Goal: Task Accomplishment & Management: Use online tool/utility

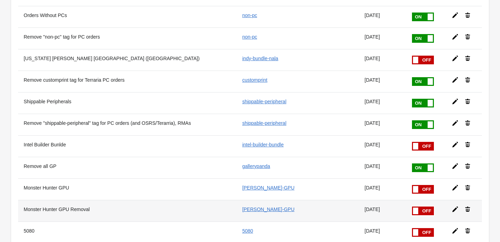
scroll to position [575, 0]
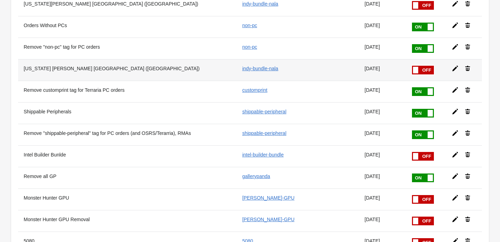
click at [453, 68] on icon at bounding box center [455, 68] width 7 height 7
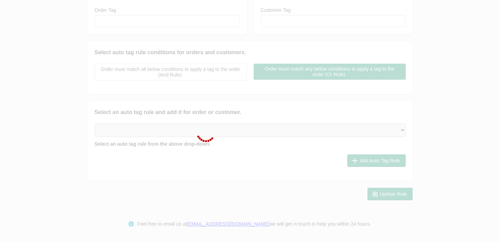
checkbox input "false"
type input "[US_STATE] [PERSON_NAME] [GEOGRAPHIC_DATA] ([GEOGRAPHIC_DATA])"
checkbox input "true"
type input "indy-bundle-nala"
select select "2"
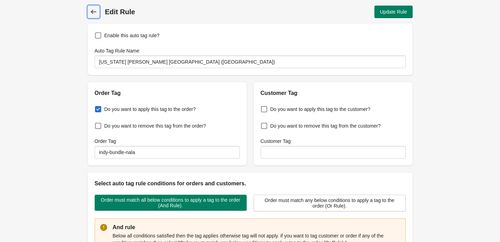
click at [91, 12] on icon at bounding box center [94, 12] width 6 height 4
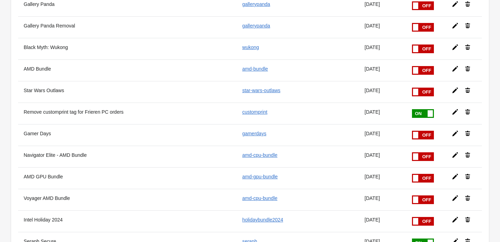
scroll to position [411, 0]
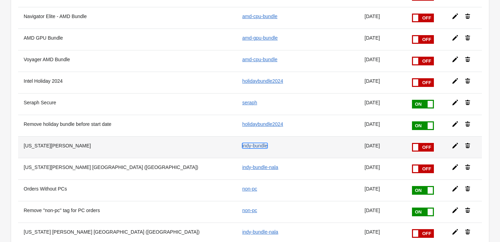
click at [260, 146] on link "indy-bundle" at bounding box center [254, 146] width 25 height 6
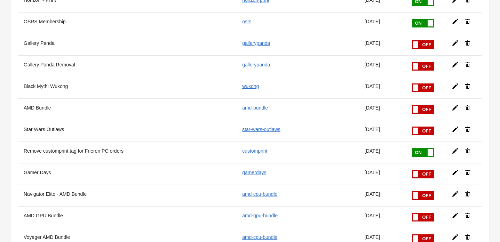
scroll to position [0, 0]
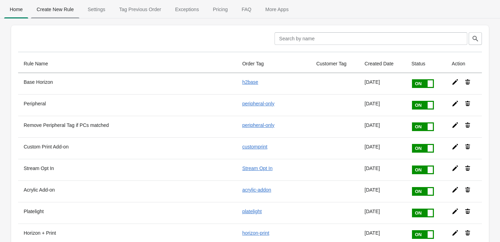
click at [64, 11] on span "Create New Rule" at bounding box center [55, 9] width 48 height 13
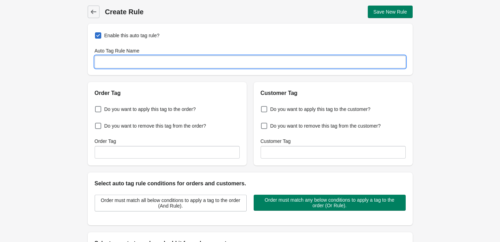
click at [160, 63] on input "Auto Tag Rule Name" at bounding box center [250, 62] width 311 height 13
click at [131, 62] on input "Borderlands 4 (US & CAN)" at bounding box center [250, 62] width 311 height 13
type input "Borderlands (US & CAN)"
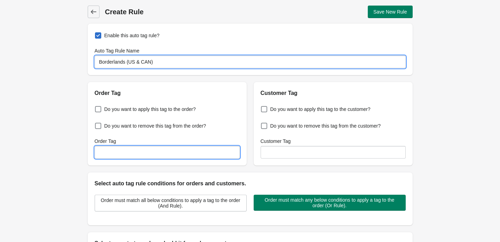
click at [119, 149] on input "Order Tag" at bounding box center [167, 152] width 145 height 13
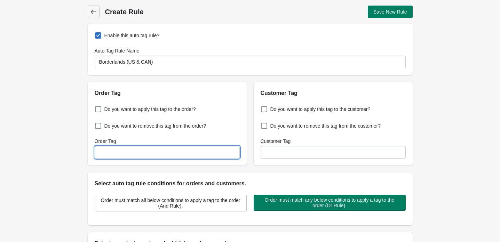
paste input "Borderlands_4"
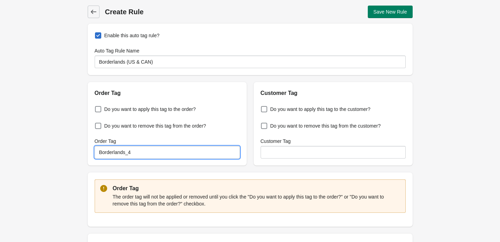
type input "Borderlands_4"
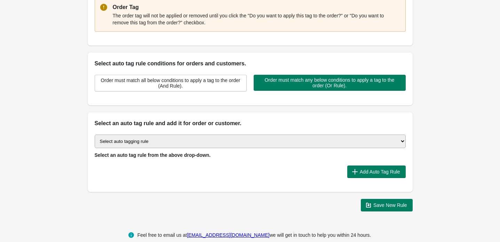
scroll to position [182, 0]
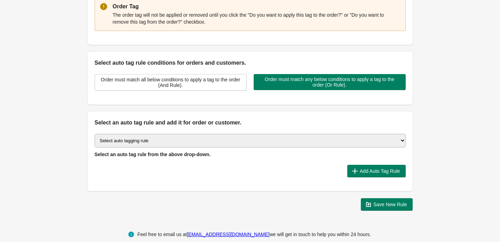
click at [147, 138] on select "Select auto tagging rule Tag by order amount Tag based on the order count (Volu…" at bounding box center [250, 141] width 311 height 14
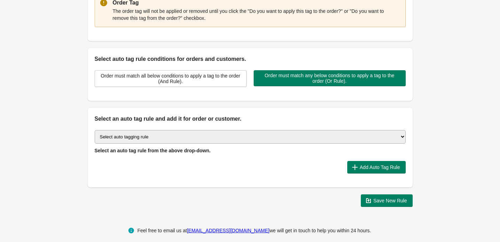
scroll to position [187, 0]
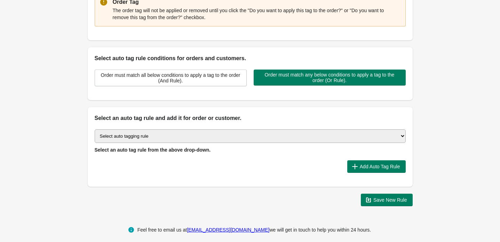
click at [381, 131] on select "Select auto tagging rule Tag by order amount Tag based on the order count (Volu…" at bounding box center [250, 137] width 311 height 14
select select "1"
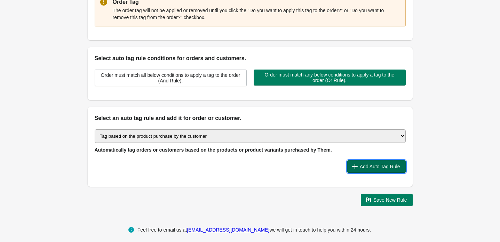
click at [355, 165] on icon "button" at bounding box center [355, 166] width 7 height 7
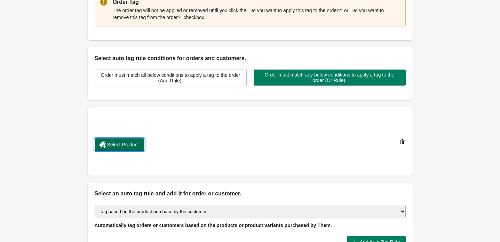
click at [134, 142] on span "Select Product" at bounding box center [123, 145] width 32 height 6
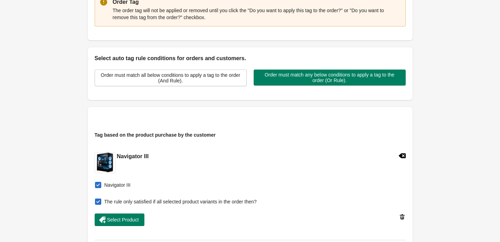
click at [100, 203] on span at bounding box center [98, 202] width 6 height 6
click at [97, 200] on input "The rule only satisfied if all selected product variants in the order then?" at bounding box center [96, 200] width 0 height 0
click at [131, 223] on span "Select Product" at bounding box center [119, 220] width 39 height 7
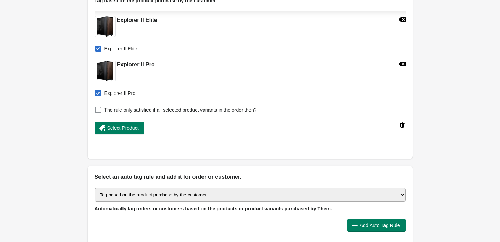
scroll to position [321, 0]
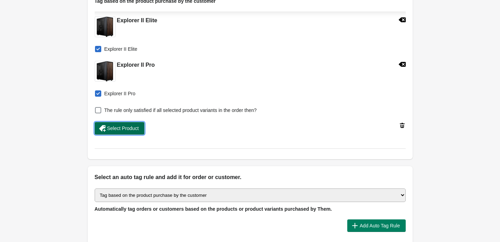
click at [126, 131] on span "Select Product" at bounding box center [123, 129] width 32 height 6
click at [136, 130] on span "Select Product" at bounding box center [123, 129] width 32 height 6
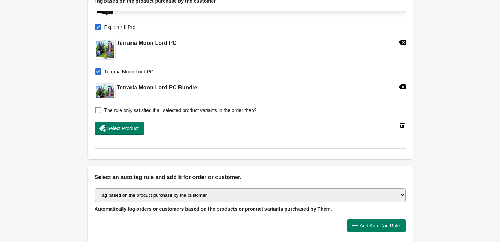
scroll to position [448, 0]
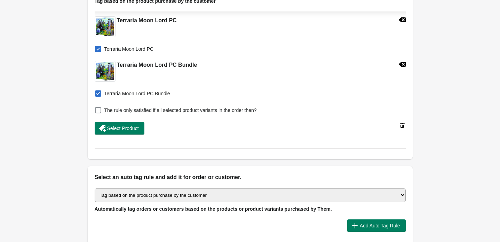
click at [404, 64] on icon at bounding box center [402, 64] width 7 height 5
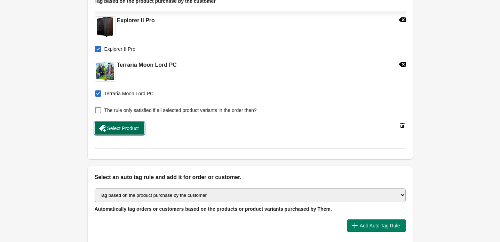
click at [126, 129] on span "Select Product" at bounding box center [123, 129] width 32 height 6
click at [137, 131] on span "Select Product" at bounding box center [123, 129] width 32 height 6
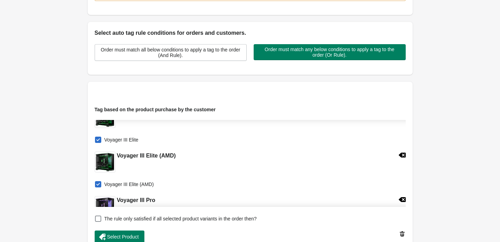
scroll to position [165, 0]
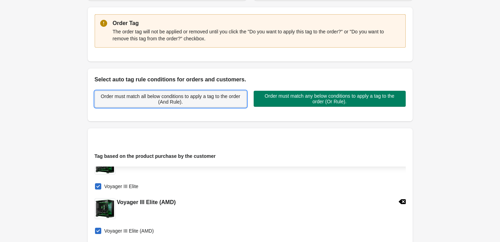
click at [210, 99] on span "Order must match all below conditions to apply a tag to the order (And Rule)." at bounding box center [171, 99] width 140 height 11
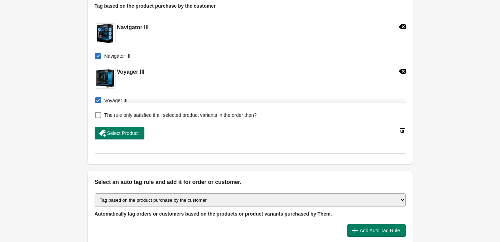
scroll to position [352, 0]
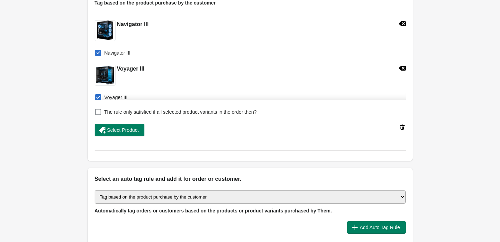
click at [156, 106] on div "Tag based on the product purchase by the customer Navigator III Navigator III V…" at bounding box center [250, 58] width 311 height 118
click at [154, 109] on span "The rule only satisfied if all selected product variants in the order then?" at bounding box center [180, 112] width 153 height 7
click at [97, 110] on input "The rule only satisfied if all selected product variants in the order then?" at bounding box center [96, 110] width 0 height 0
click at [154, 109] on span "The rule only satisfied if all selected product variants in the order then?" at bounding box center [180, 112] width 153 height 7
click at [97, 110] on input "The rule only satisfied if all selected product variants in the order then?" at bounding box center [96, 110] width 0 height 0
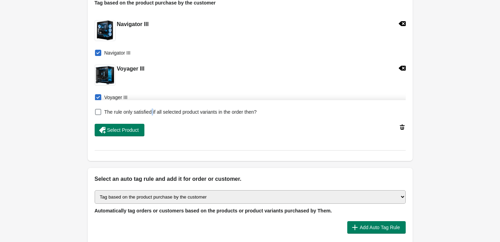
checkbox input "false"
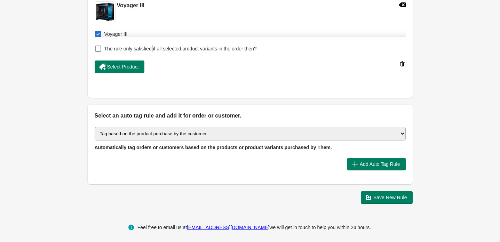
scroll to position [419, 0]
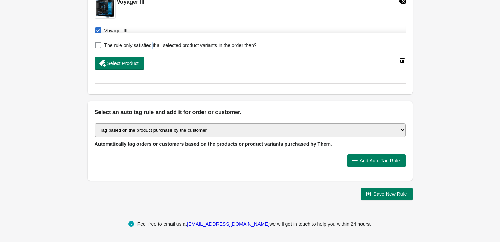
click at [286, 126] on select "Select auto tagging rule Tag by order amount Tag based on the order count (Volu…" at bounding box center [250, 131] width 311 height 14
select select "16"
click at [375, 161] on span "Add Auto Tag Rule" at bounding box center [380, 161] width 40 height 6
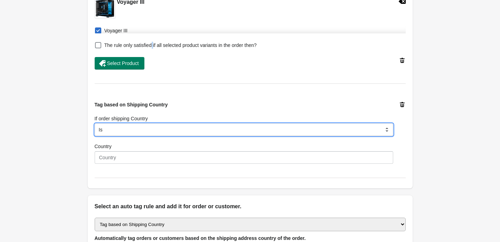
click at [164, 135] on select "Is Contain Is Not Start With" at bounding box center [244, 130] width 299 height 13
click at [168, 128] on select "Is Contain Is Not Start With" at bounding box center [244, 130] width 299 height 13
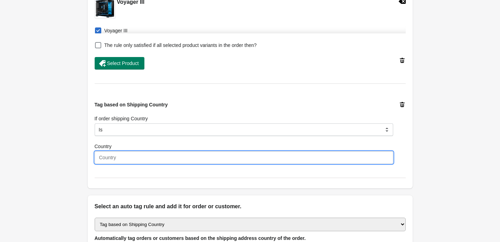
click at [153, 157] on input "Country" at bounding box center [244, 157] width 299 height 13
click at [113, 160] on input "Country" at bounding box center [244, 157] width 299 height 13
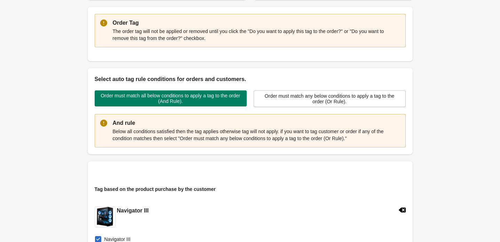
scroll to position [0, 0]
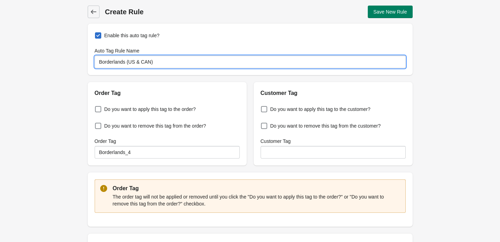
drag, startPoint x: 151, startPoint y: 61, endPoint x: 137, endPoint y: 62, distance: 14.3
click at [137, 62] on input "Borderlands (US & CAN)" at bounding box center [250, 62] width 311 height 13
type input "Borderlands ([GEOGRAPHIC_DATA])"
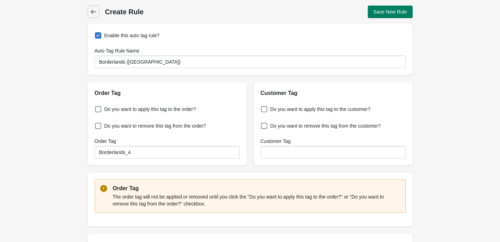
scroll to position [390, 0]
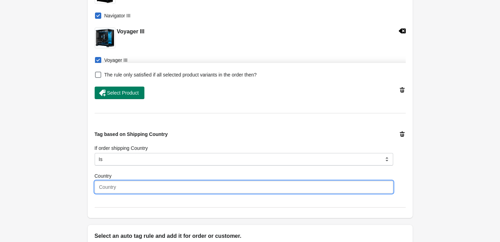
click at [228, 186] on input "Country" at bounding box center [244, 187] width 299 height 13
click at [129, 187] on input "Country" at bounding box center [244, 187] width 299 height 13
paste input "[GEOGRAPHIC_DATA]"
type input "[GEOGRAPHIC_DATA]"
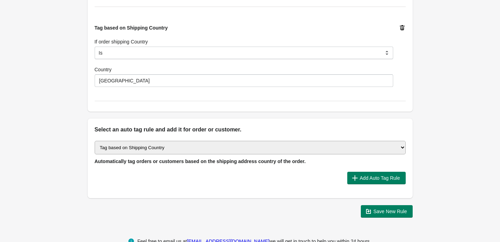
scroll to position [497, 0]
click at [370, 149] on select "Select auto tagging rule Tag by order amount Tag based on the order count (Volu…" at bounding box center [250, 148] width 311 height 14
select select "74"
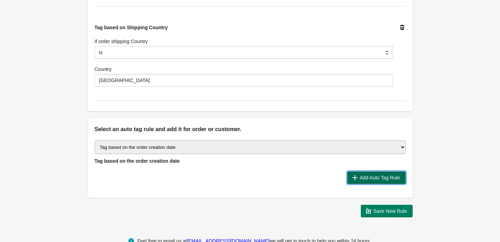
click at [394, 176] on span "Add Auto Tag Rule" at bounding box center [380, 178] width 40 height 6
select select "2"
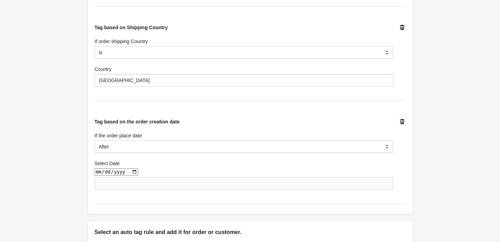
click at [126, 171] on input "date" at bounding box center [117, 172] width 44 height 7
click at [133, 171] on input "date" at bounding box center [117, 172] width 44 height 7
type input "2025-08-17"
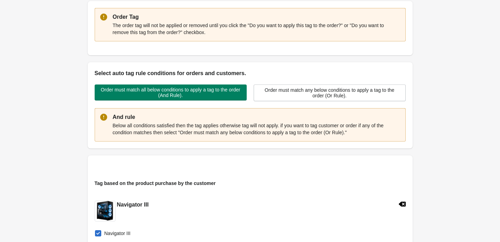
scroll to position [0, 0]
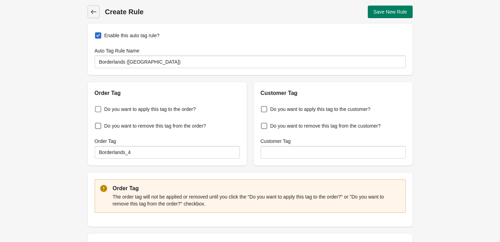
click at [190, 107] on span "Do you want to apply this tag to the order?" at bounding box center [150, 109] width 92 height 7
click at [97, 107] on input "Do you want to apply this tag to the order?" at bounding box center [96, 107] width 0 height 0
checkbox input "true"
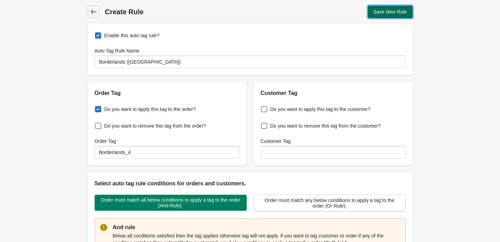
click at [394, 10] on span "Save New Rule" at bounding box center [391, 12] width 34 height 6
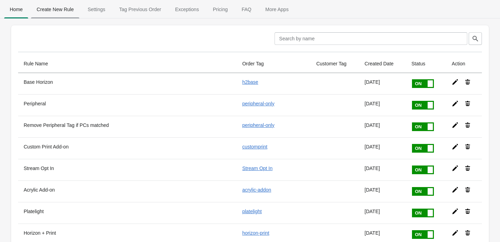
click at [49, 4] on span "Create New Rule" at bounding box center [55, 9] width 48 height 13
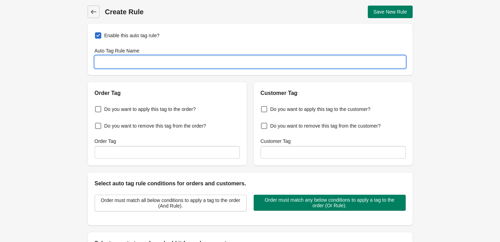
click at [240, 64] on input "Auto Tag Rule Name" at bounding box center [250, 62] width 311 height 13
paste input "Borderlands ([GEOGRAPHIC_DATA])"
type input "Borderlands (CAN)"
click at [169, 105] on label "Do you want to apply this tag to the order?" at bounding box center [145, 109] width 101 height 10
click at [97, 107] on input "Do you want to apply this tag to the order?" at bounding box center [96, 107] width 0 height 0
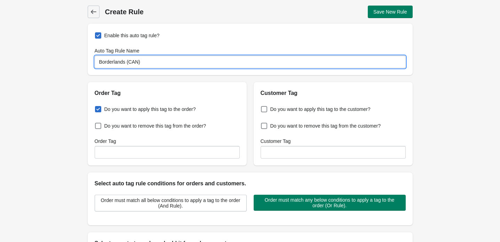
checkbox input "true"
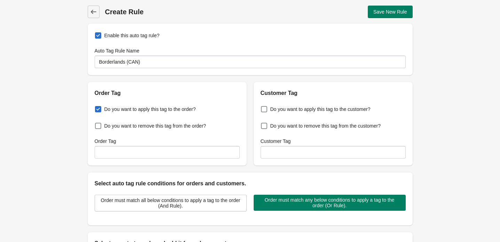
click at [209, 159] on div "Do you want to apply this tag to the order? Do you want to remove this tag from…" at bounding box center [167, 132] width 159 height 68
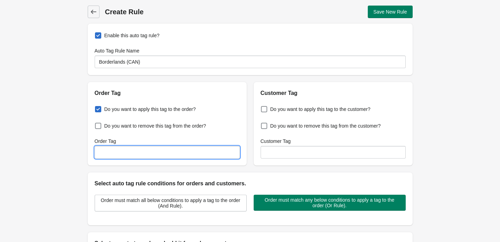
click at [211, 153] on input "Order Tag" at bounding box center [167, 152] width 145 height 13
paste input "Borderlands_4"
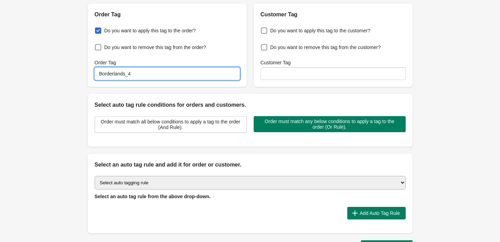
scroll to position [131, 0]
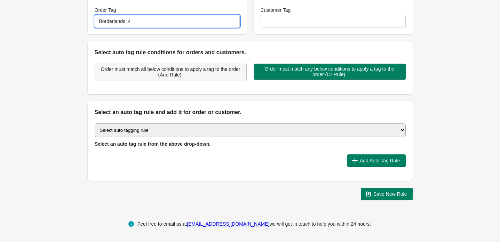
type input "Borderlands_4"
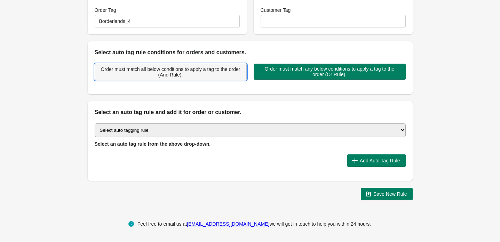
drag, startPoint x: 187, startPoint y: 79, endPoint x: 195, endPoint y: 73, distance: 10.2
click at [187, 79] on button "Order must match all below conditions to apply a tag to the order (And Rule)." at bounding box center [171, 72] width 152 height 17
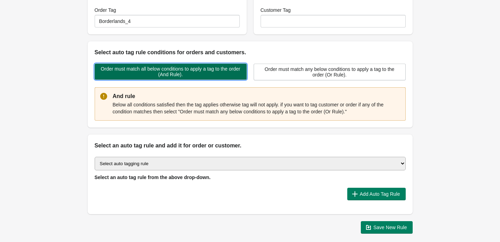
click at [195, 73] on span "Order must match all below conditions to apply a tag to the order (And Rule)." at bounding box center [170, 71] width 141 height 11
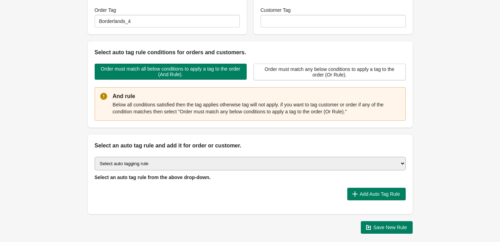
click at [243, 159] on select "Select auto tagging rule Tag by order amount Tag based on the order count (Volu…" at bounding box center [250, 164] width 311 height 14
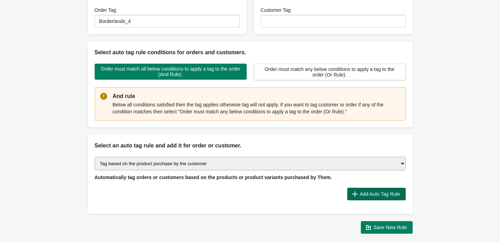
click at [391, 193] on span "Add Auto Tag Rule" at bounding box center [380, 195] width 40 height 6
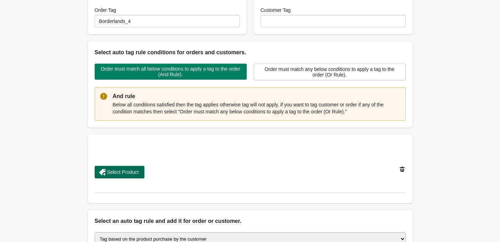
click at [115, 170] on span "Select Product" at bounding box center [123, 173] width 32 height 6
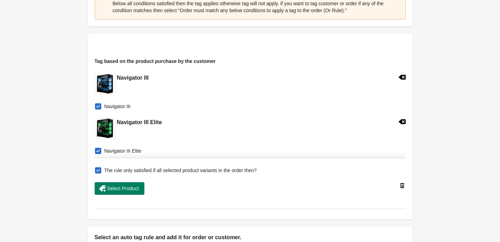
scroll to position [0, 0]
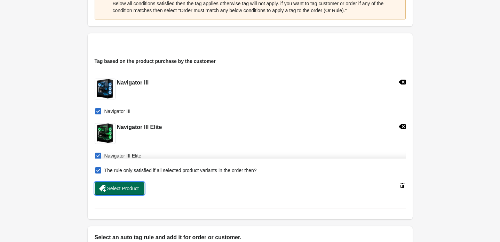
click at [125, 189] on span "Select Product" at bounding box center [123, 189] width 32 height 6
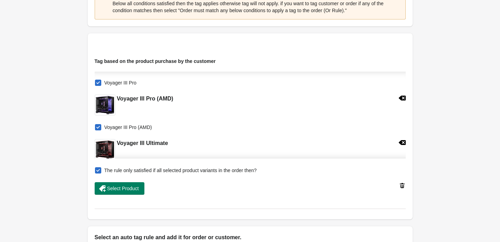
scroll to position [359, 0]
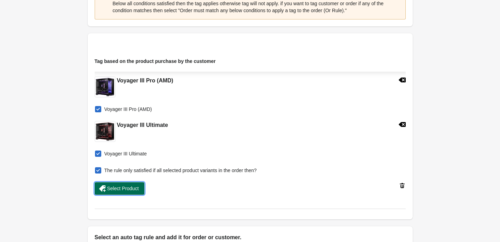
click at [131, 192] on span "Select Product" at bounding box center [119, 188] width 39 height 7
click at [135, 188] on span "Select Product" at bounding box center [123, 189] width 32 height 6
click at [127, 188] on span "Select Product" at bounding box center [123, 189] width 32 height 6
click at [129, 190] on span "Select Product" at bounding box center [123, 189] width 32 height 6
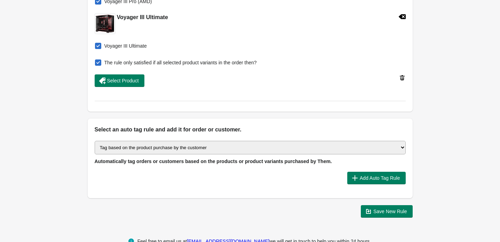
scroll to position [343, 0]
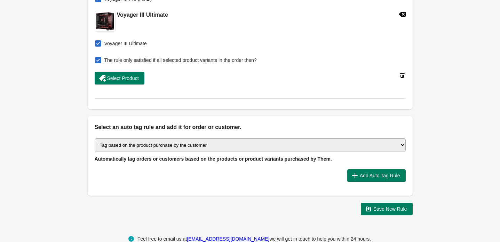
click at [342, 146] on select "Select auto tagging rule Tag by order amount Tag based on the order count (Volu…" at bounding box center [250, 146] width 311 height 14
select select "74"
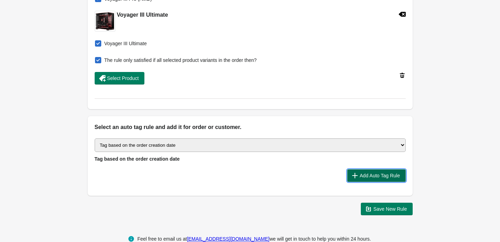
click at [372, 176] on span "Add Auto Tag Rule" at bounding box center [380, 176] width 40 height 6
select select "2"
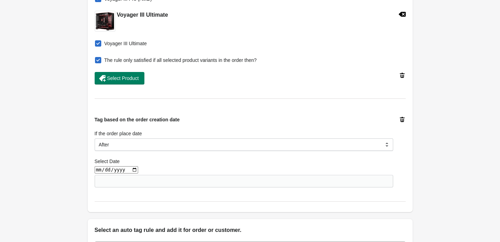
click at [134, 172] on input "date" at bounding box center [117, 169] width 44 height 7
type input "2025-08-17"
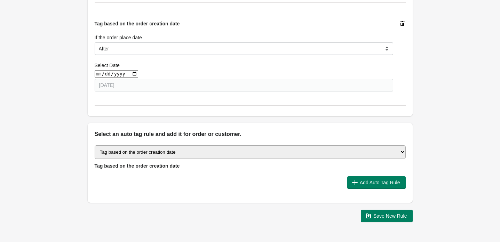
scroll to position [439, 0]
click at [247, 151] on select "Select auto tagging rule Tag by order amount Tag based on the order count (Volu…" at bounding box center [250, 152] width 311 height 14
select select "16"
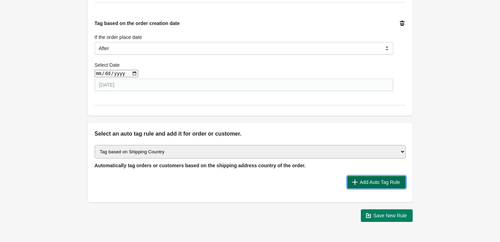
click at [368, 178] on button "Add Auto Tag Rule" at bounding box center [377, 182] width 59 height 13
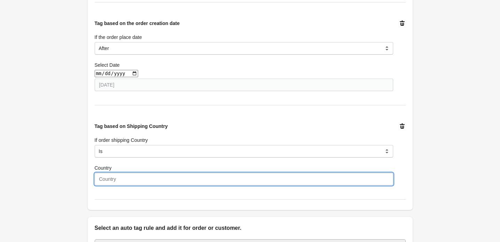
click at [254, 183] on input "Country" at bounding box center [244, 179] width 299 height 13
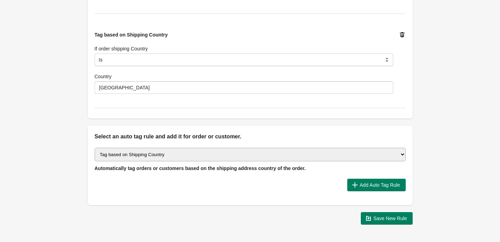
scroll to position [527, 0]
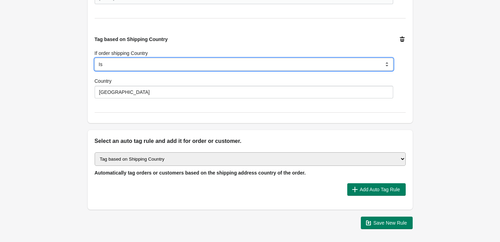
click at [358, 63] on select "Is Contain Is Not Start With" at bounding box center [244, 64] width 299 height 13
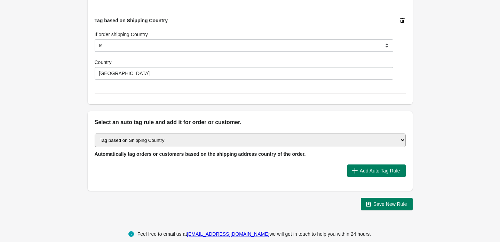
scroll to position [555, 0]
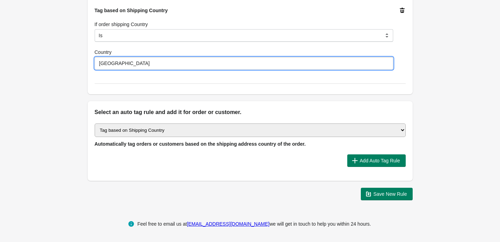
click at [138, 65] on input "[GEOGRAPHIC_DATA]" at bounding box center [244, 63] width 299 height 13
type input "[GEOGRAPHIC_DATA]"
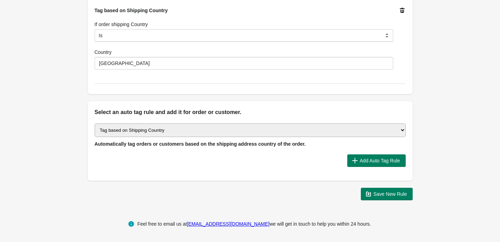
drag, startPoint x: 449, startPoint y: 79, endPoint x: 417, endPoint y: 80, distance: 32.4
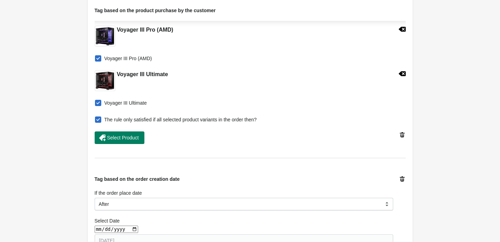
click at [196, 119] on span "The rule only satisfied if all selected product variants in the order then?" at bounding box center [180, 119] width 153 height 7
click at [97, 118] on input "The rule only satisfied if all selected product variants in the order then?" at bounding box center [96, 118] width 0 height 0
checkbox input "false"
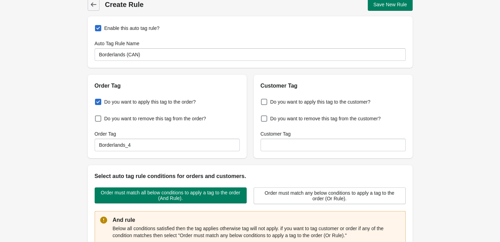
scroll to position [0, 0]
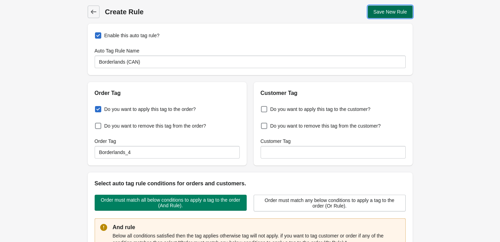
click at [384, 10] on span "Save New Rule" at bounding box center [391, 12] width 34 height 6
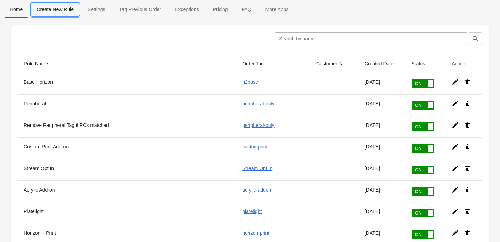
click at [62, 9] on span "Create New Rule" at bounding box center [55, 9] width 48 height 13
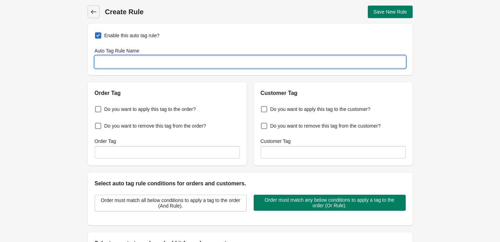
click at [179, 61] on input "Auto Tag Rule Name" at bounding box center [250, 62] width 311 height 13
type input "Borderlands 4 Intl"
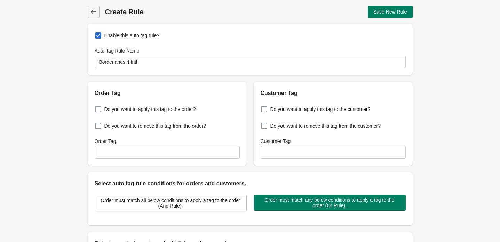
click at [101, 109] on span at bounding box center [98, 109] width 6 height 6
click at [97, 108] on input "Do you want to apply this tag to the order?" at bounding box center [96, 107] width 0 height 0
checkbox input "true"
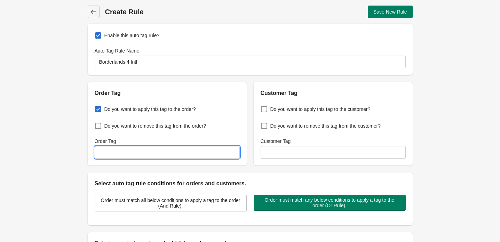
click at [139, 151] on input "Order Tag" at bounding box center [167, 152] width 145 height 13
paste input "Borderlands_4_non_na"
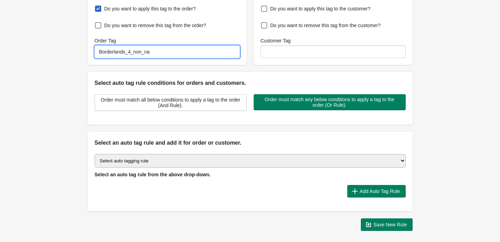
scroll to position [101, 0]
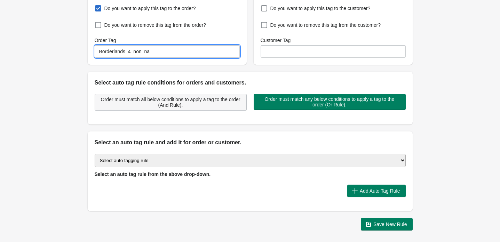
type input "Borderlands_4_non_na"
click at [176, 106] on span "Order must match all below conditions to apply a tag to the order (And Rule)." at bounding box center [171, 102] width 140 height 11
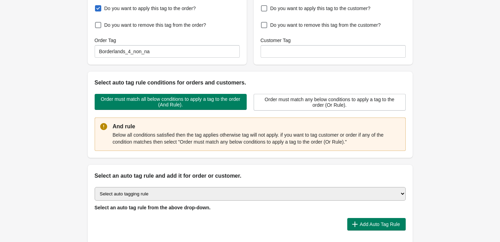
click at [182, 197] on select "Select auto tagging rule Tag by order amount Tag based on the order count (Volu…" at bounding box center [250, 194] width 311 height 14
select select "74"
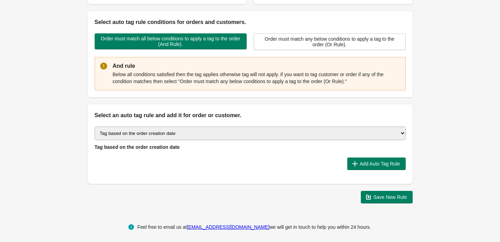
scroll to position [165, 0]
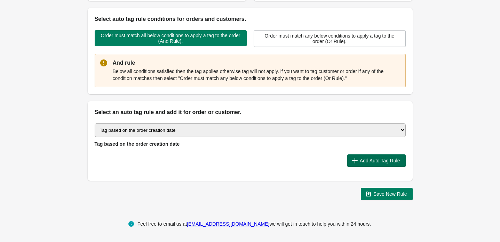
click at [360, 161] on span "Add Auto Tag Rule" at bounding box center [380, 161] width 40 height 6
select select "2"
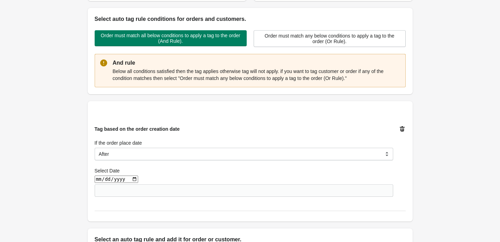
click at [136, 179] on input "date" at bounding box center [117, 179] width 44 height 7
type input "2025-08-17"
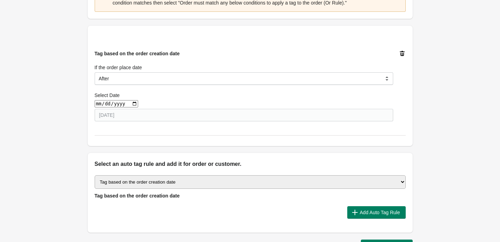
scroll to position [241, 0]
click at [215, 179] on select "Select auto tagging rule Tag by order amount Tag based on the order count (Volu…" at bounding box center [250, 182] width 311 height 14
select select "1"
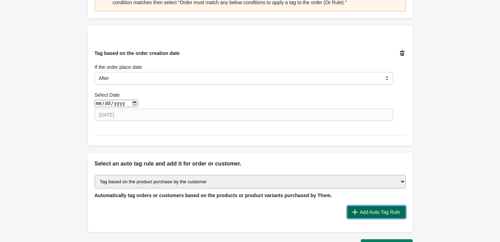
click at [374, 213] on span "Add Auto Tag Rule" at bounding box center [380, 213] width 40 height 6
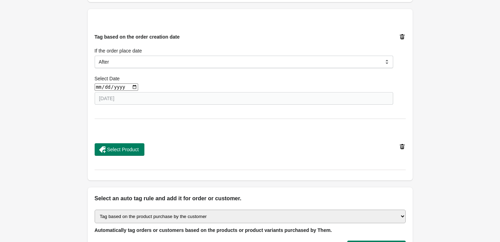
scroll to position [258, 0]
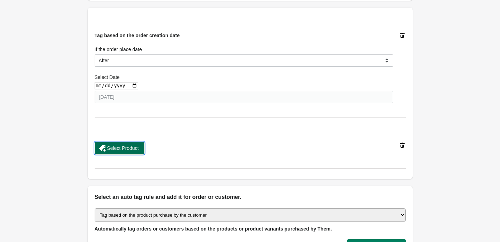
click at [125, 149] on span "Select Product" at bounding box center [123, 149] width 32 height 6
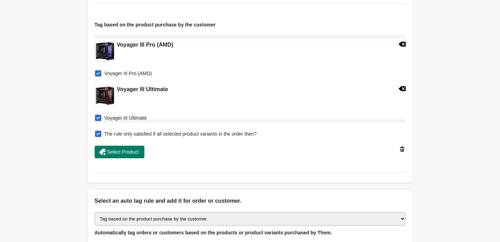
scroll to position [377, 0]
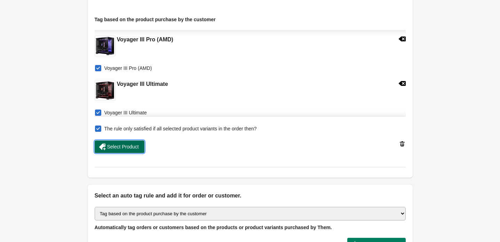
click at [121, 147] on span "Select Product" at bounding box center [123, 147] width 32 height 6
click at [99, 128] on span at bounding box center [98, 129] width 6 height 6
click at [97, 127] on input "The rule only satisfied if all selected product variants in the order then?" at bounding box center [96, 127] width 0 height 0
checkbox input "false"
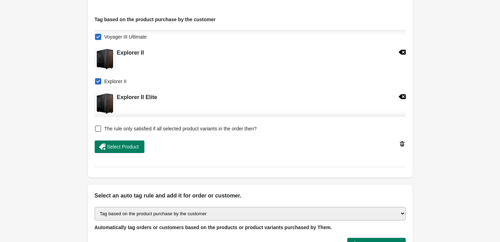
scroll to position [359, 0]
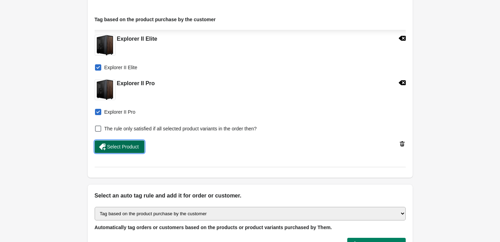
click at [128, 149] on span "Select Product" at bounding box center [123, 147] width 32 height 6
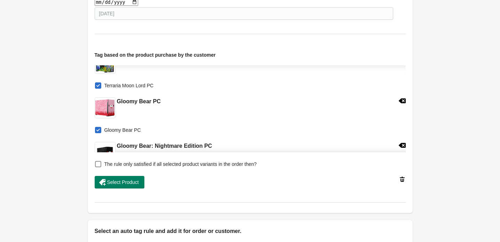
scroll to position [460, 0]
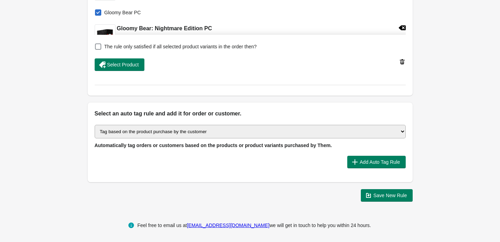
click at [208, 125] on select "Select auto tagging rule Tag by order amount Tag based on the order count (Volu…" at bounding box center [250, 132] width 311 height 14
select select "16"
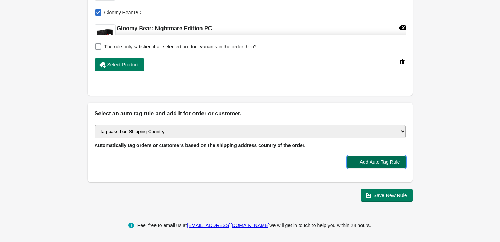
click at [384, 163] on span "Add Auto Tag Rule" at bounding box center [380, 162] width 40 height 6
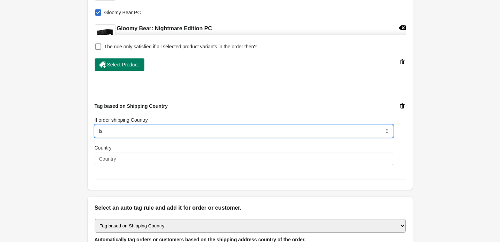
click at [145, 129] on select "Is Contain Is Not Start With" at bounding box center [244, 131] width 299 height 13
select select "8"
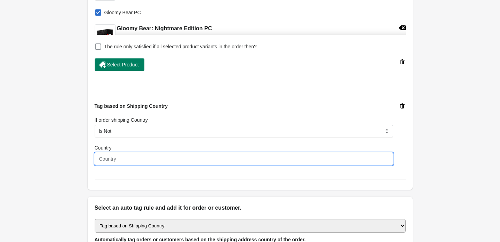
click at [122, 156] on input "Country" at bounding box center [244, 159] width 299 height 13
type input "[GEOGRAPHIC_DATA]"
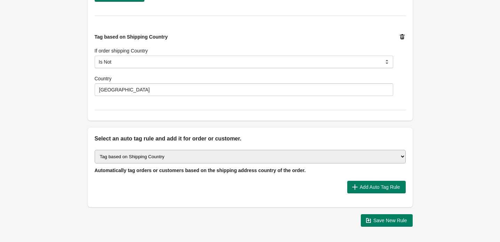
scroll to position [534, 0]
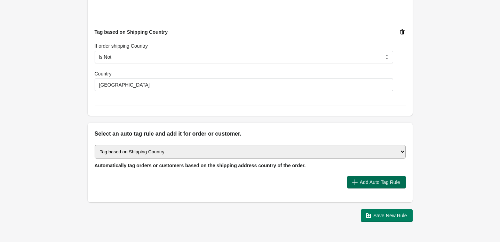
click at [374, 179] on span "Add Auto Tag Rule" at bounding box center [376, 182] width 47 height 7
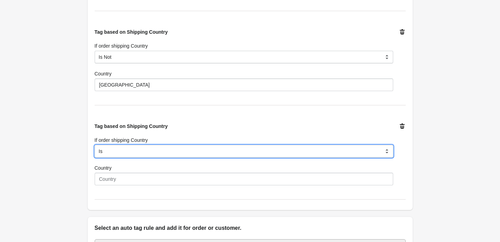
click at [106, 150] on select "Is Contain Is Not Start With" at bounding box center [244, 151] width 299 height 13
select select "8"
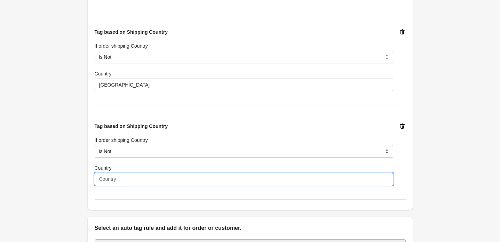
click at [140, 178] on input "Country" at bounding box center [244, 179] width 299 height 13
type input "[GEOGRAPHIC_DATA]"
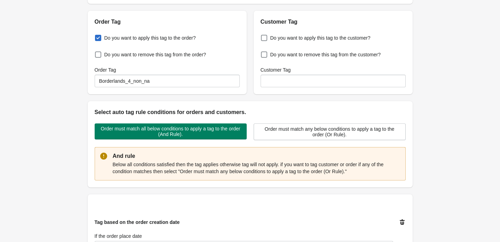
scroll to position [0, 0]
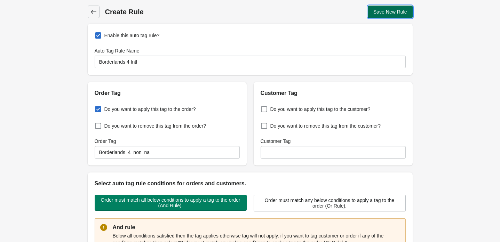
click at [395, 13] on span "Save New Rule" at bounding box center [391, 12] width 34 height 6
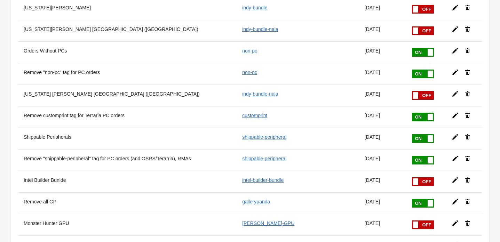
scroll to position [871, 0]
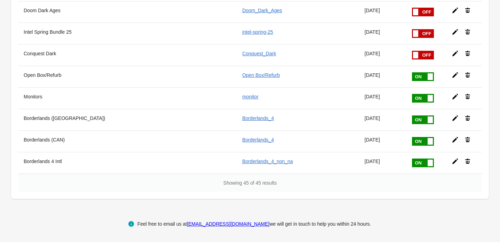
click at [453, 162] on icon at bounding box center [455, 161] width 7 height 7
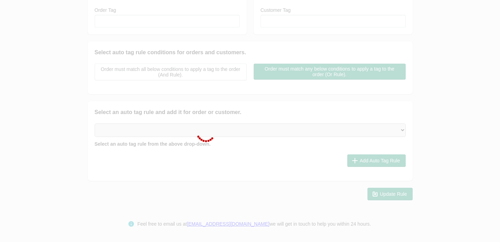
type input "Borderlands 4 Intl"
checkbox input "true"
type input "Borderlands_4_non_na"
select select "2"
select select "8"
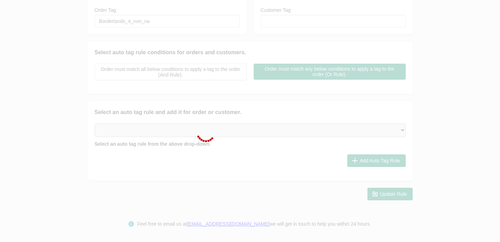
select select "8"
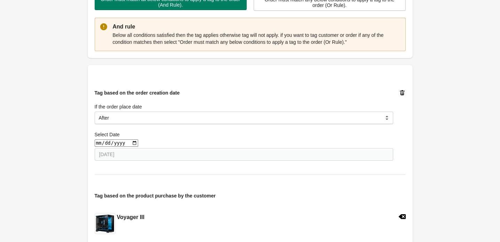
scroll to position [0, 0]
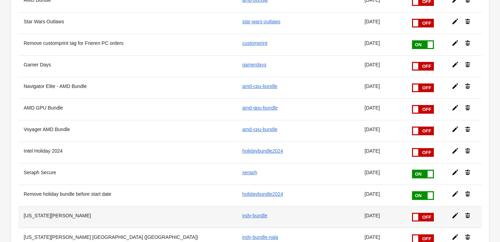
scroll to position [407, 0]
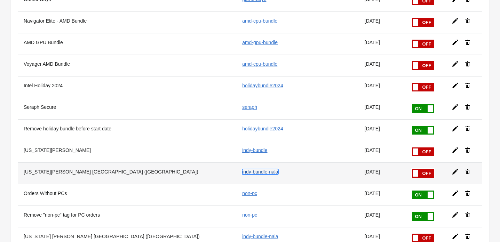
click at [276, 172] on link "indy-bundle-nala" at bounding box center [260, 172] width 36 height 6
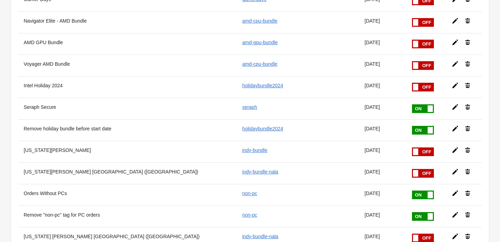
click at [456, 173] on icon at bounding box center [455, 172] width 7 height 7
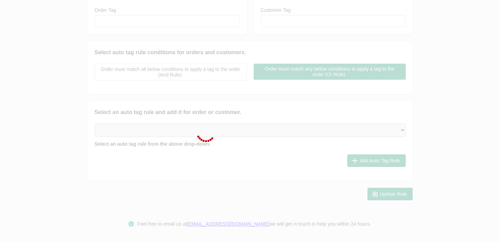
checkbox input "false"
type input "[US_STATE][PERSON_NAME] [GEOGRAPHIC_DATA] ([GEOGRAPHIC_DATA])"
checkbox input "true"
type input "indy-bundle-nala"
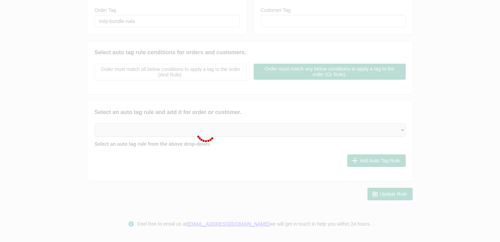
select select "2"
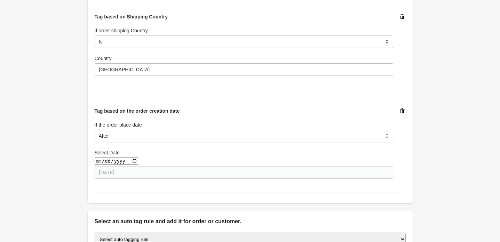
scroll to position [438, 0]
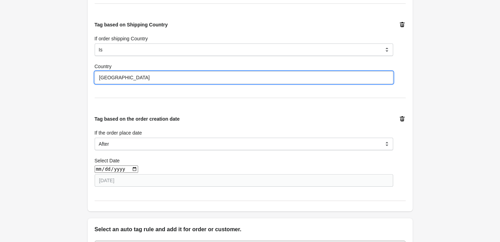
click at [123, 77] on input "[GEOGRAPHIC_DATA]" at bounding box center [244, 77] width 299 height 13
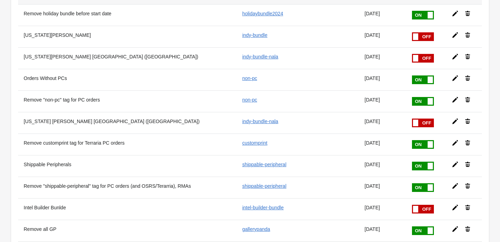
scroll to position [523, 0]
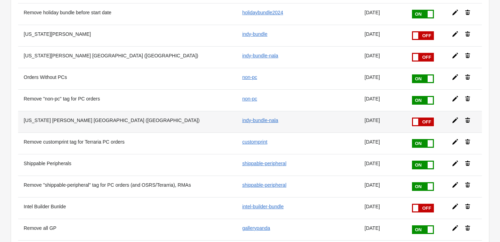
click at [453, 121] on icon at bounding box center [455, 120] width 7 height 7
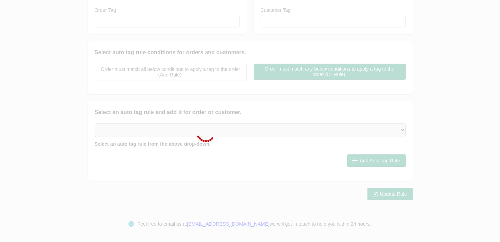
checkbox input "false"
type input "[US_STATE] [PERSON_NAME] [GEOGRAPHIC_DATA] ([GEOGRAPHIC_DATA])"
checkbox input "true"
type input "indy-bundle-nala"
select select "2"
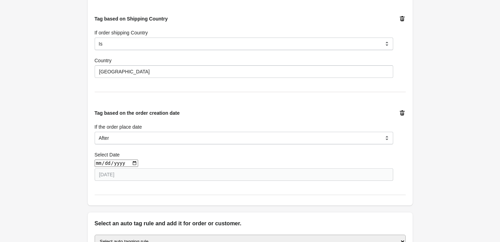
scroll to position [423, 0]
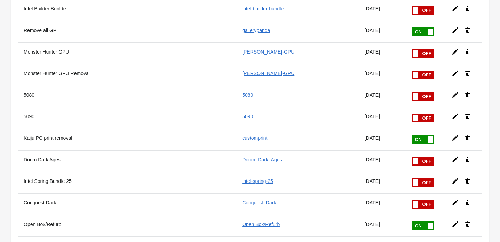
scroll to position [827, 0]
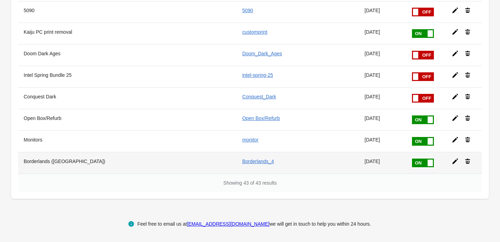
click at [454, 162] on icon at bounding box center [456, 162] width 6 height 6
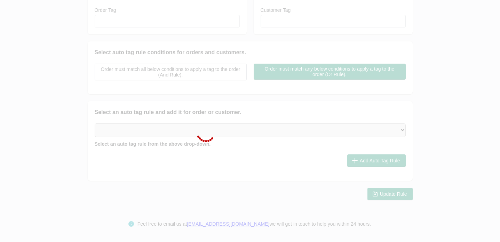
type input "Borderlands ([GEOGRAPHIC_DATA])"
checkbox input "true"
type input "Borderlands_4"
select select "2"
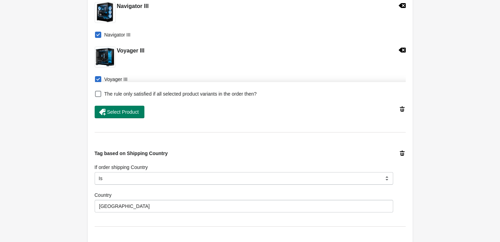
scroll to position [0, 0]
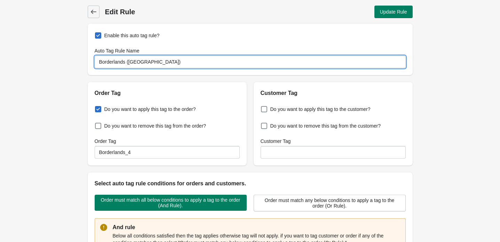
click at [174, 60] on input "Borderlands ([GEOGRAPHIC_DATA])" at bounding box center [250, 62] width 311 height 13
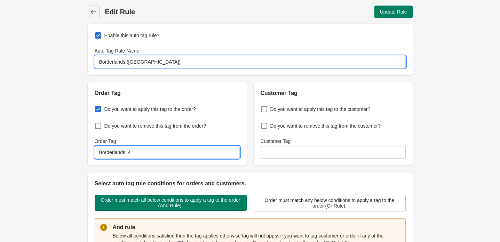
click at [165, 153] on input "Borderlands_4" at bounding box center [167, 152] width 145 height 13
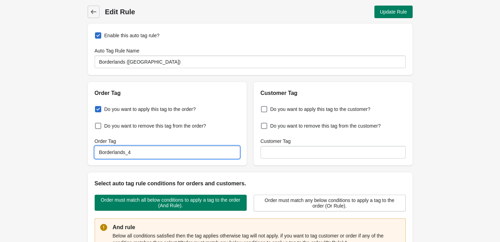
click at [166, 153] on input "Borderlands_4" at bounding box center [167, 152] width 145 height 13
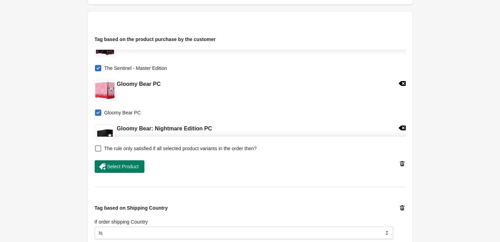
scroll to position [537, 0]
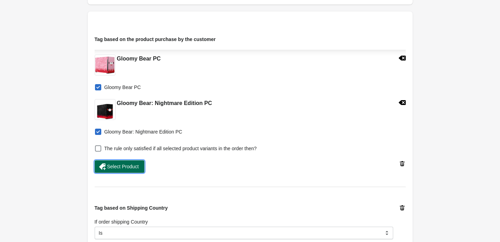
click at [127, 170] on span "Select Product" at bounding box center [119, 166] width 39 height 7
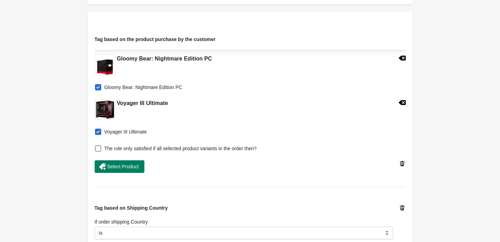
scroll to position [555, 0]
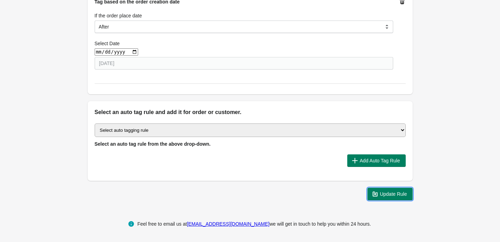
drag, startPoint x: 396, startPoint y: 194, endPoint x: 403, endPoint y: 190, distance: 7.6
click at [396, 194] on span "Update Rule" at bounding box center [393, 195] width 27 height 6
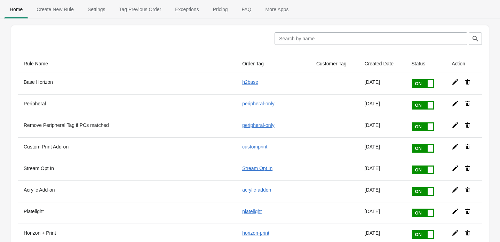
scroll to position [782, 0]
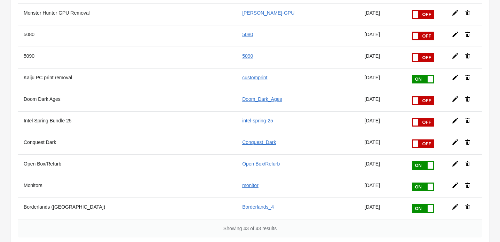
drag, startPoint x: 454, startPoint y: 208, endPoint x: 298, endPoint y: 204, distance: 155.7
click at [454, 208] on icon at bounding box center [456, 207] width 6 height 6
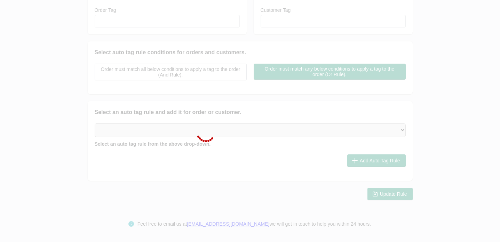
type input "Borderlands ([GEOGRAPHIC_DATA])"
checkbox input "true"
type input "Borderlands_4"
select select "2"
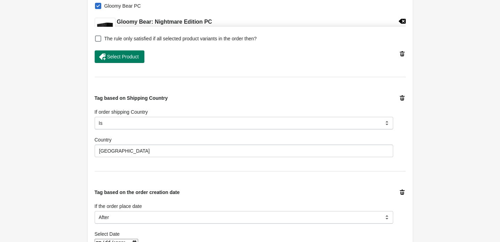
scroll to position [415, 0]
